Goal: Task Accomplishment & Management: Use online tool/utility

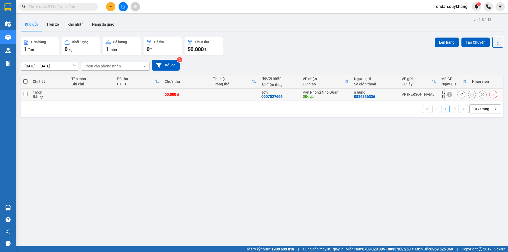
click at [26, 94] on input "checkbox" at bounding box center [26, 94] width 4 height 4
checkbox input "true"
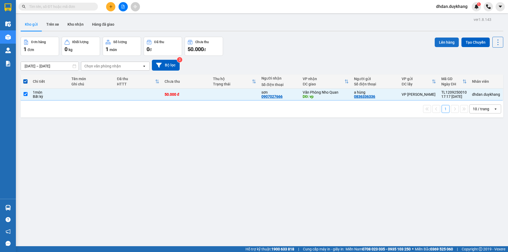
click at [441, 44] on button "Lên hàng" at bounding box center [447, 43] width 24 height 10
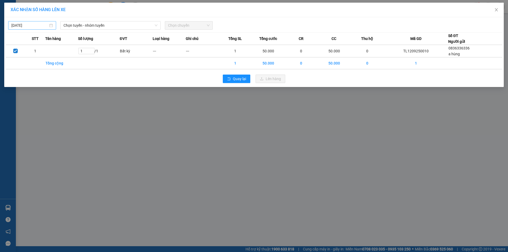
click at [39, 23] on input "[DATE]" at bounding box center [29, 26] width 37 height 6
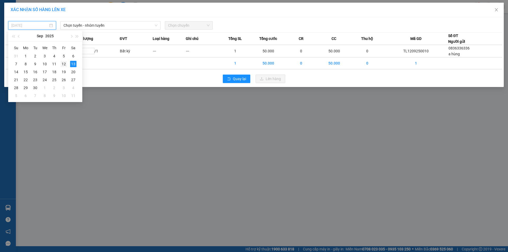
click at [62, 64] on div "12" at bounding box center [64, 64] width 6 height 6
type input "[DATE]"
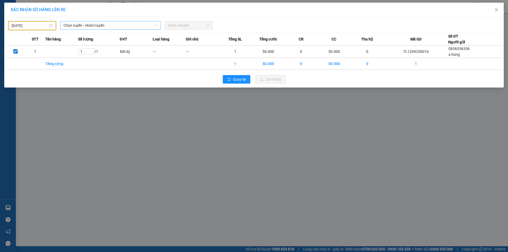
click at [104, 26] on span "Chọn tuyến - nhóm tuyến" at bounding box center [111, 25] width 94 height 8
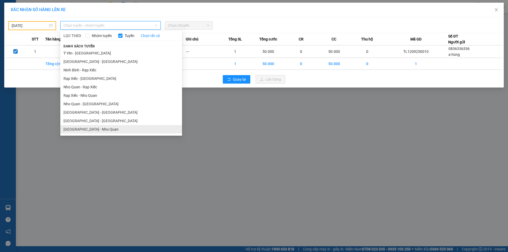
click at [93, 131] on li "[GEOGRAPHIC_DATA] - Nho Quan" at bounding box center [121, 129] width 122 height 8
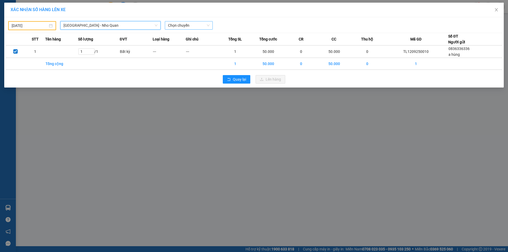
click at [190, 26] on span "Chọn chuyến" at bounding box center [189, 25] width 42 height 8
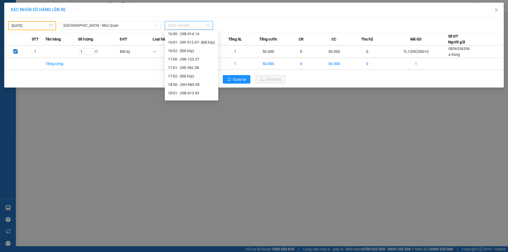
scroll to position [291, 0]
click at [192, 66] on div "18:01 - 29B-413.83" at bounding box center [191, 67] width 47 height 6
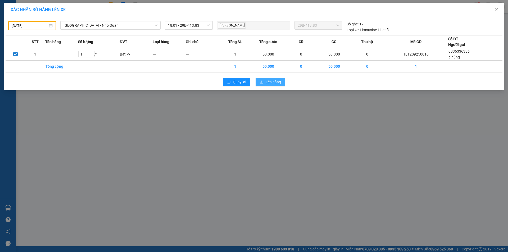
click at [264, 82] on button "Lên hàng" at bounding box center [271, 82] width 30 height 8
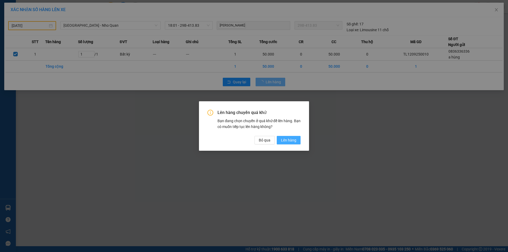
click at [291, 141] on span "Lên hàng" at bounding box center [288, 140] width 15 height 6
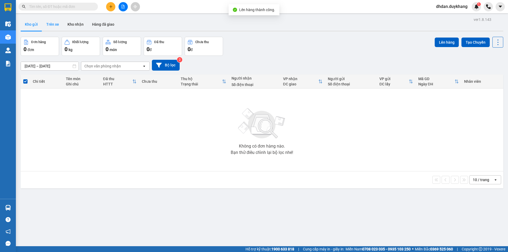
click at [59, 22] on button "Trên xe" at bounding box center [52, 24] width 21 height 13
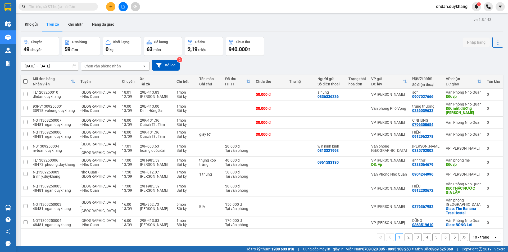
click at [123, 67] on div "Chọn văn phòng nhận" at bounding box center [111, 66] width 61 height 8
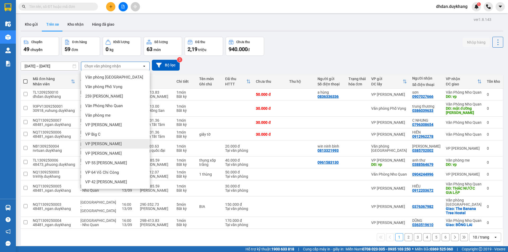
click at [114, 146] on div "VP [PERSON_NAME]" at bounding box center [115, 144] width 69 height 10
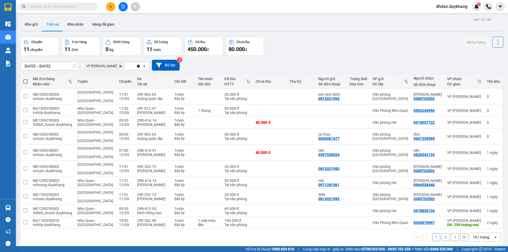
click at [495, 41] on icon at bounding box center [498, 42] width 7 height 7
click at [479, 57] on div "Làm mới" at bounding box center [484, 56] width 31 height 5
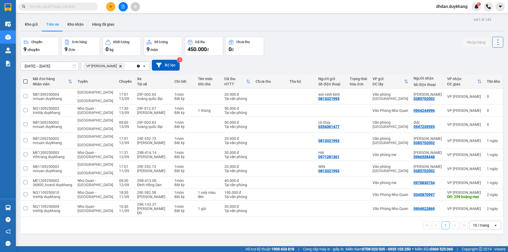
click at [496, 40] on icon at bounding box center [498, 42] width 7 height 7
click at [487, 58] on span "Làm mới" at bounding box center [486, 56] width 15 height 5
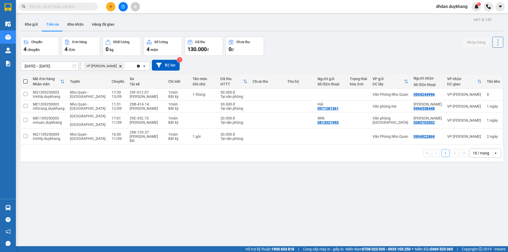
click at [495, 42] on icon at bounding box center [498, 42] width 7 height 7
click at [483, 56] on span "Làm mới" at bounding box center [486, 56] width 15 height 5
